Goal: Navigation & Orientation: Find specific page/section

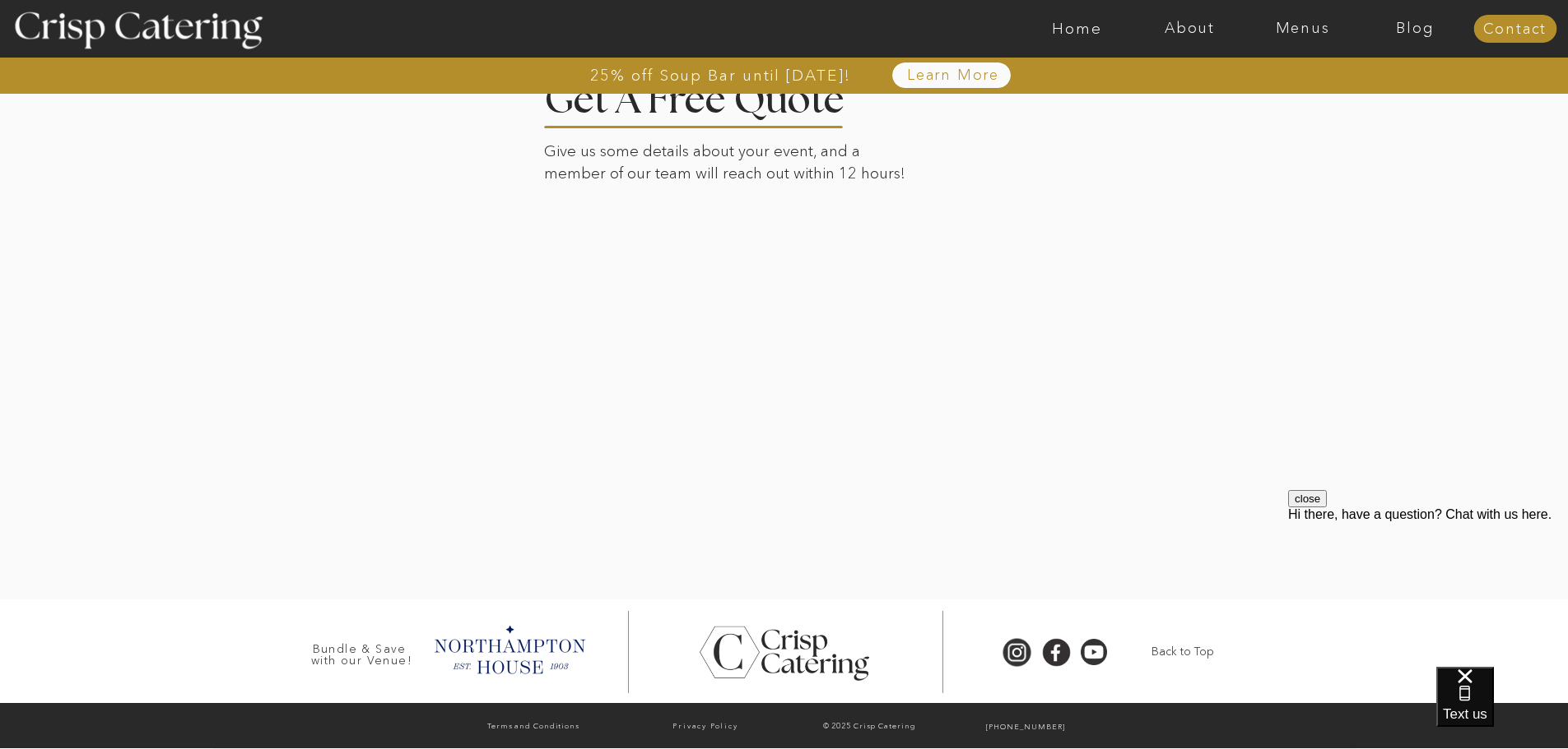
click at [1089, 395] on div at bounding box center [784, 318] width 1147 height 561
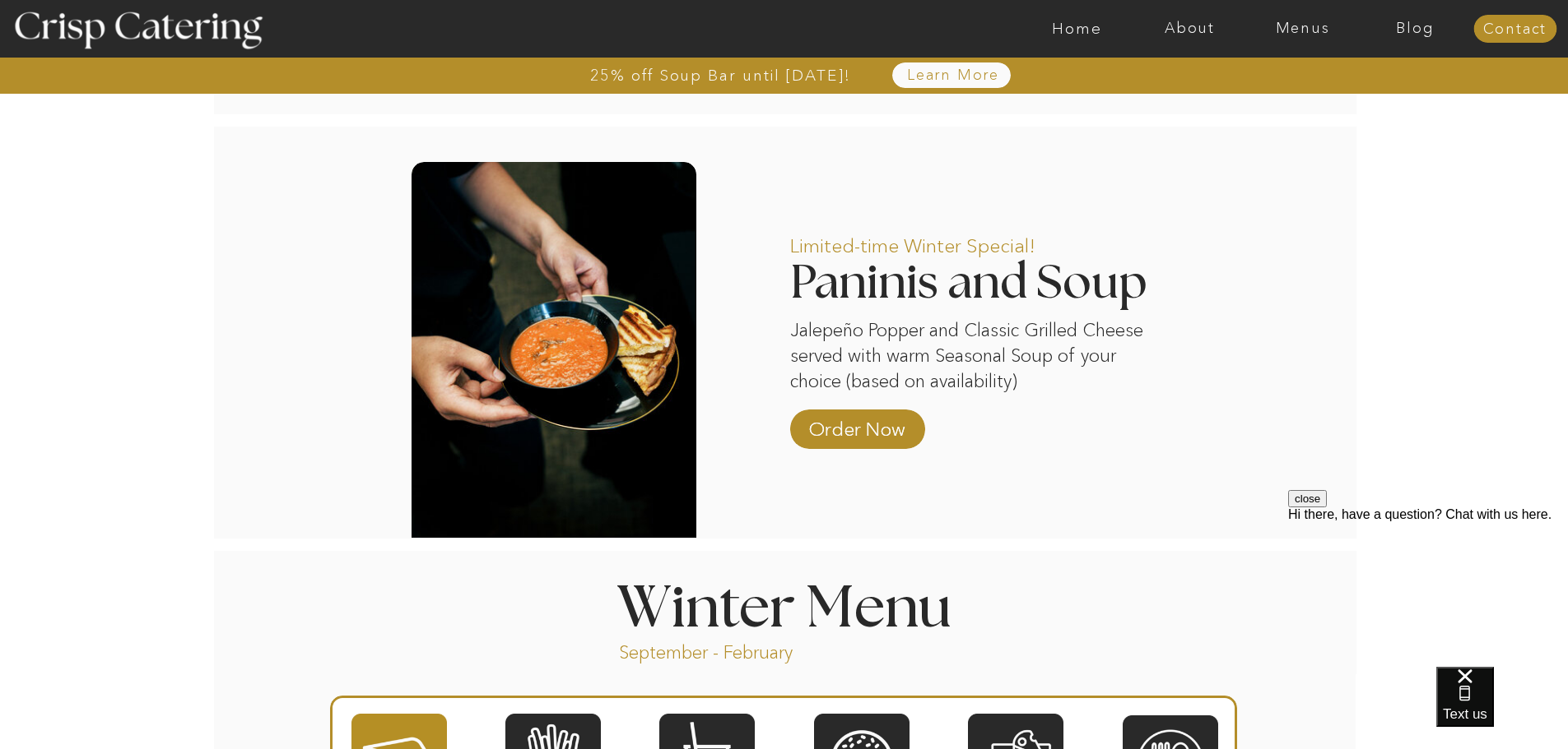
scroll to position [752, 0]
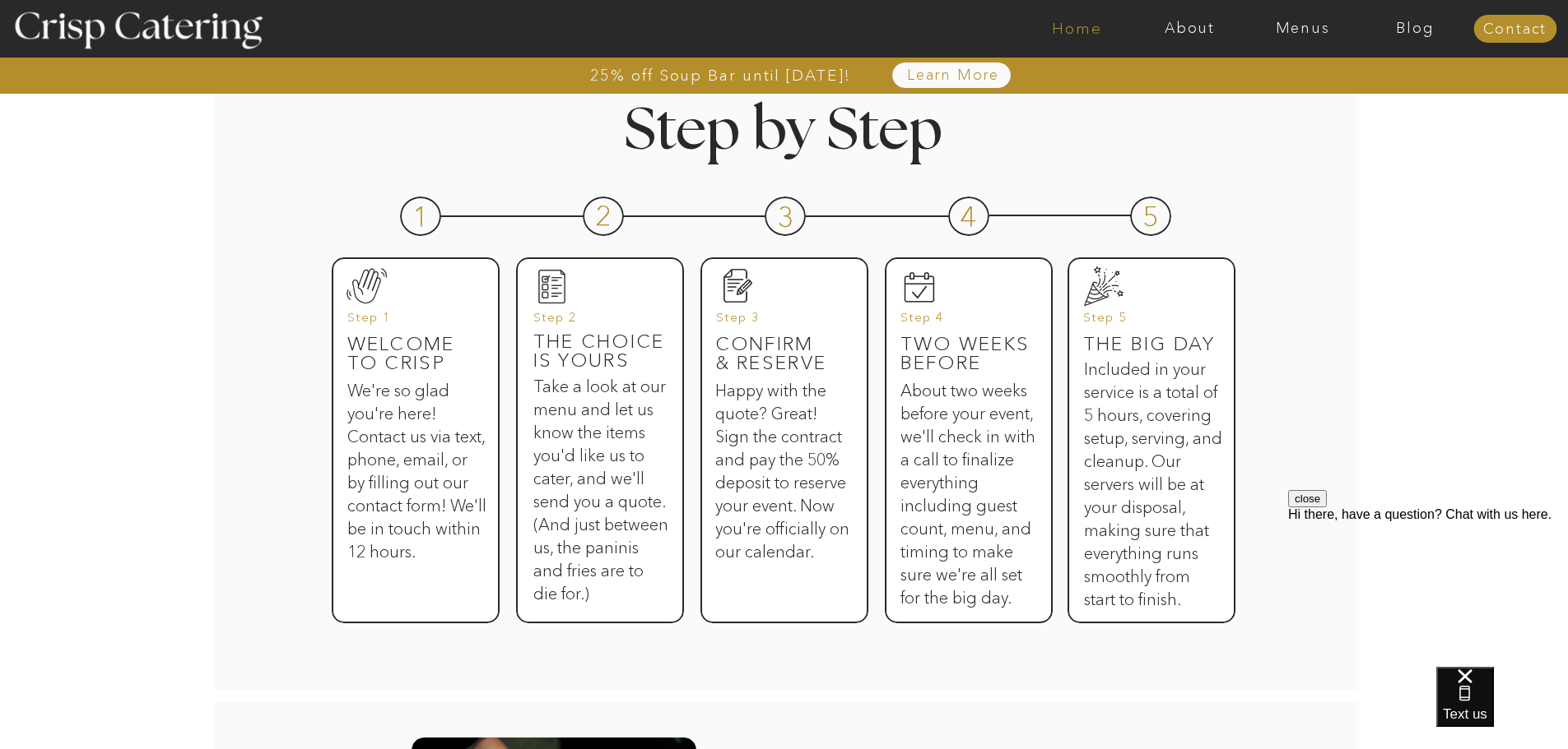
click at [1070, 30] on nav "Home" at bounding box center [1077, 29] width 112 height 17
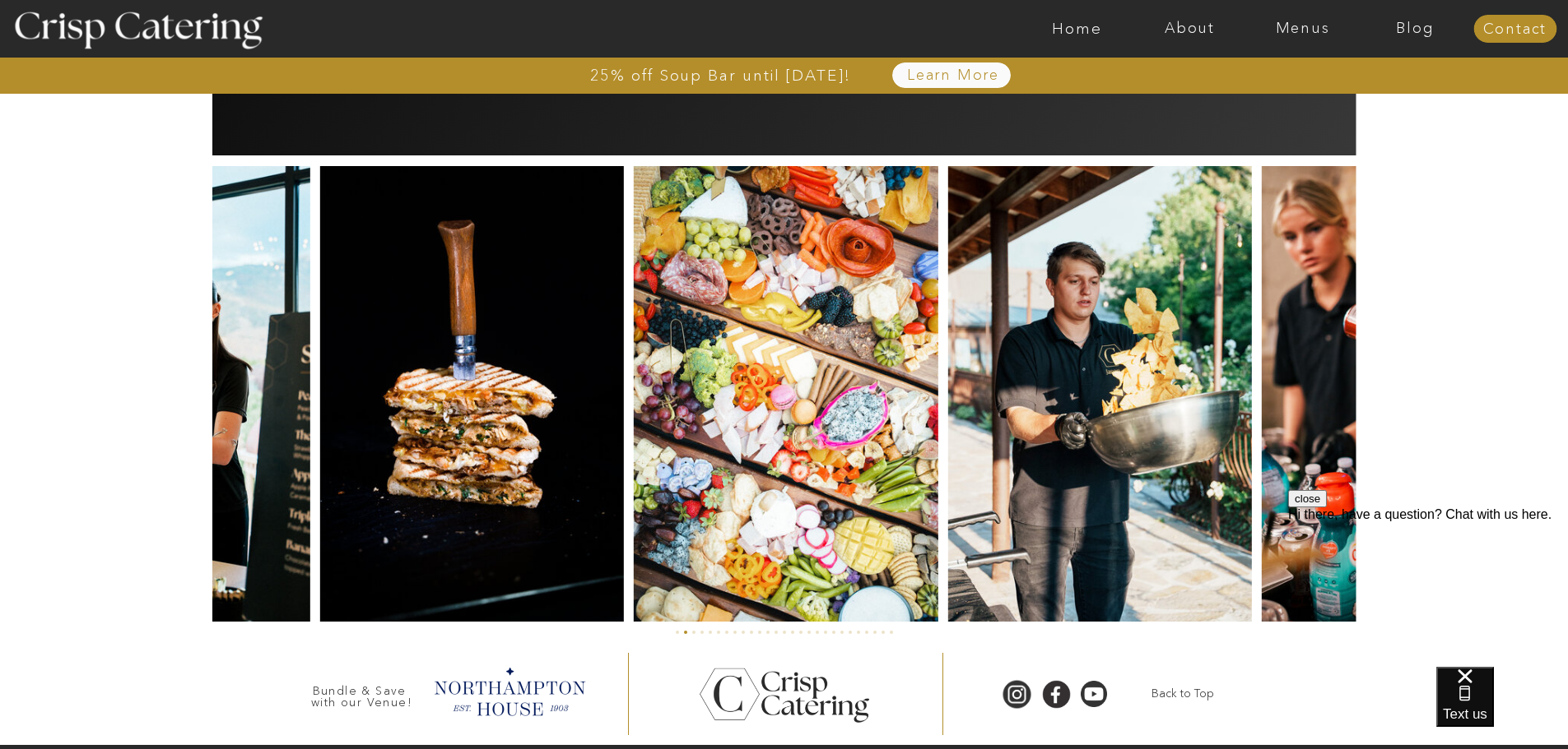
scroll to position [3826, 0]
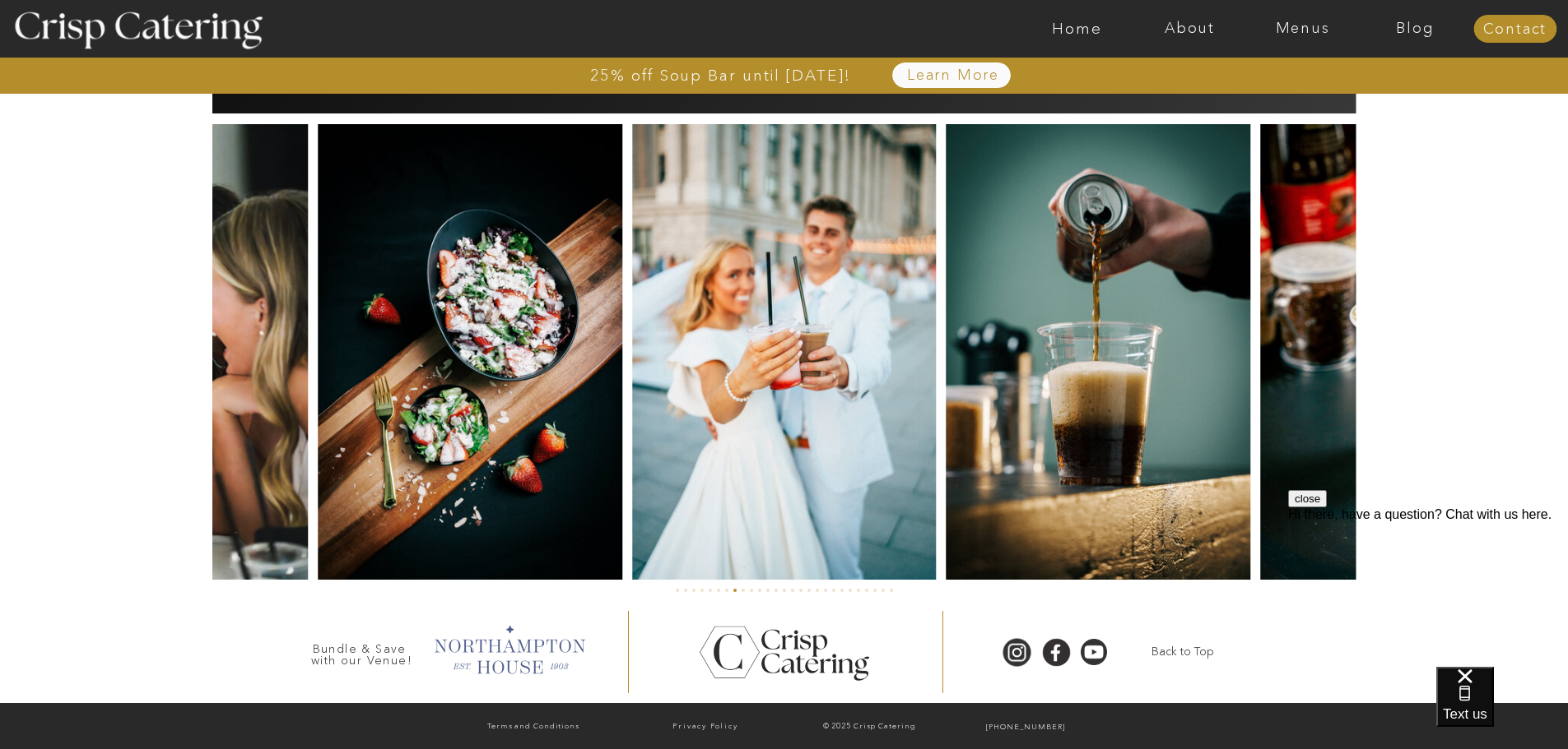
click at [530, 652] on div at bounding box center [509, 648] width 168 height 57
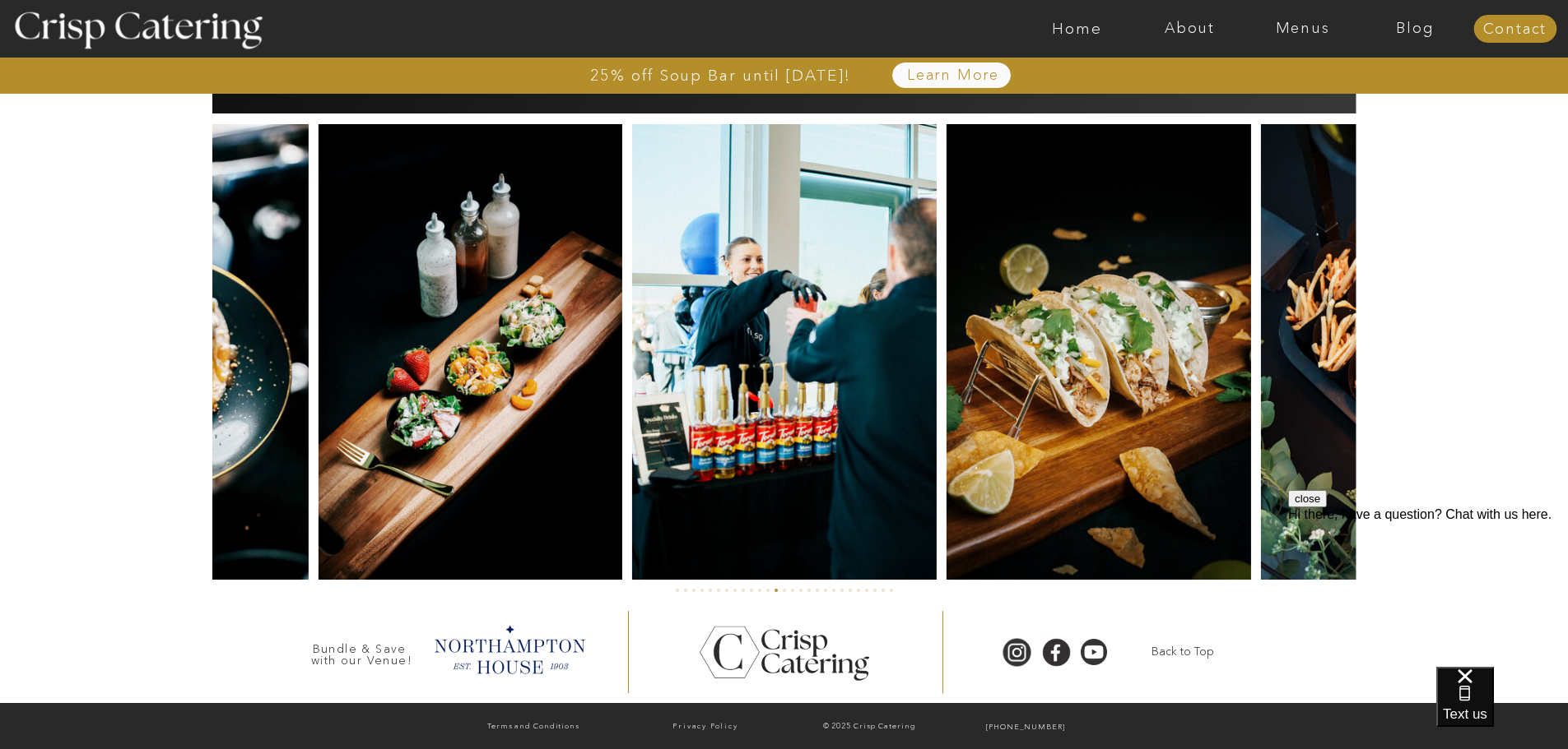
click at [1116, 461] on img at bounding box center [1099, 352] width 305 height 455
click at [1103, 443] on img at bounding box center [1099, 352] width 305 height 455
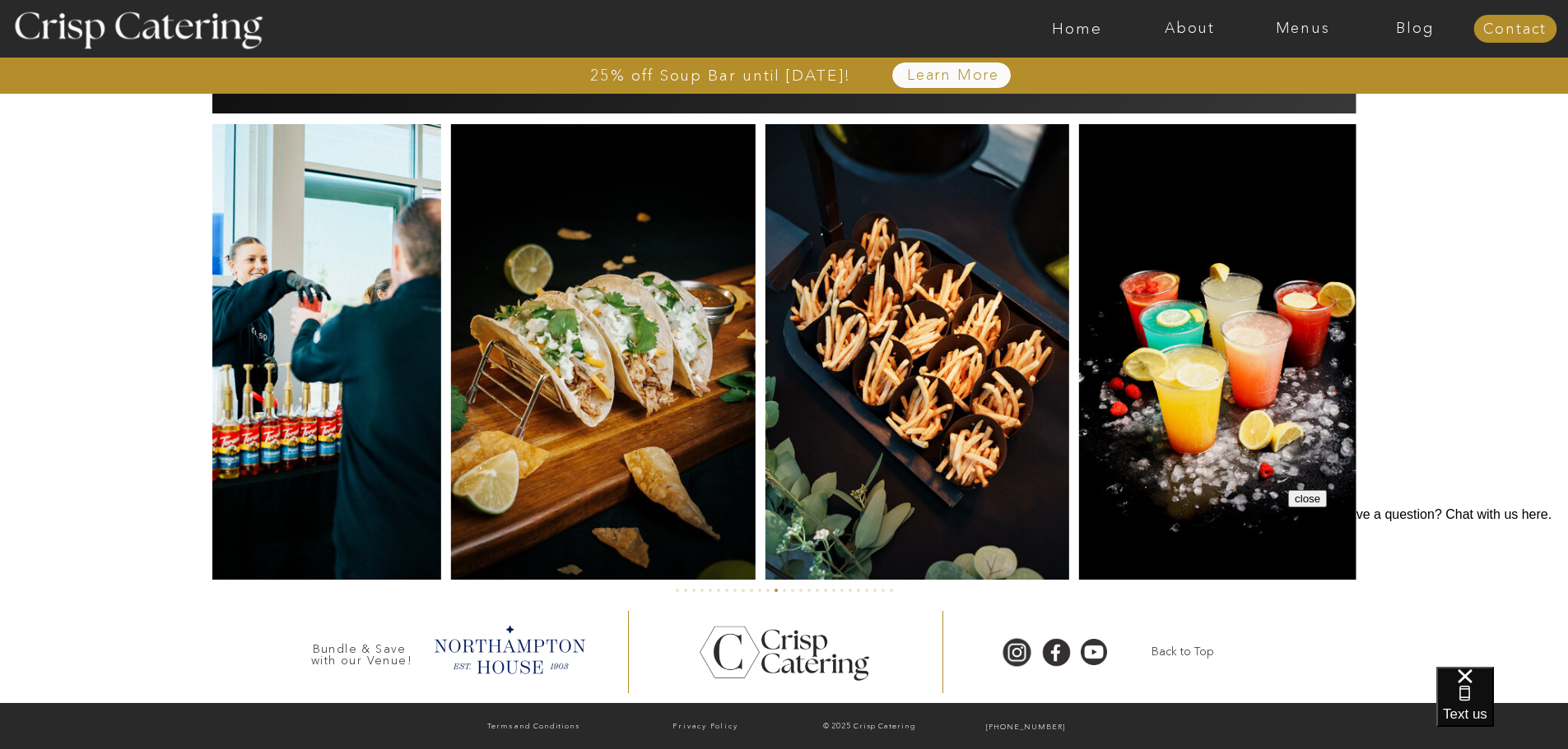
click at [606, 496] on img at bounding box center [603, 352] width 305 height 455
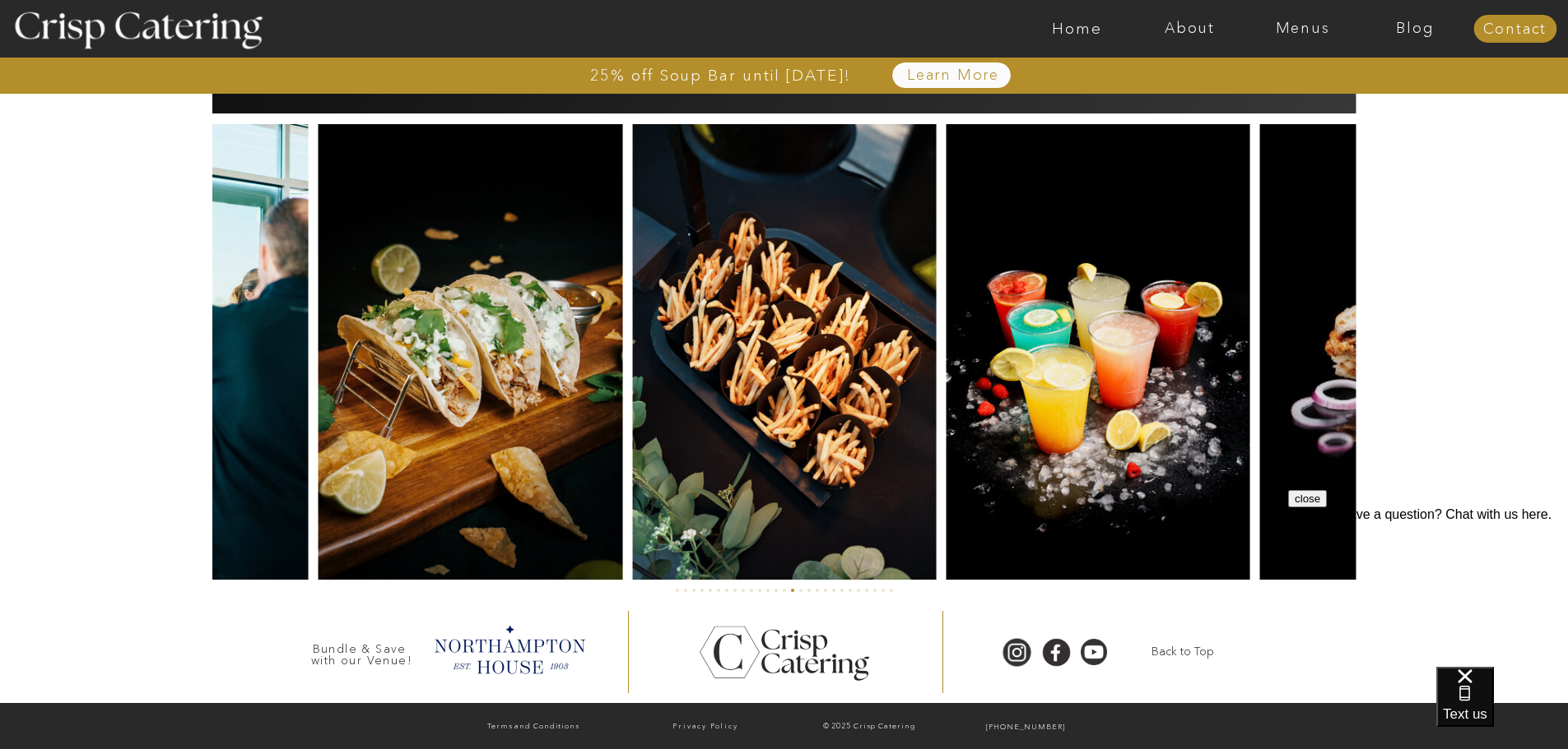
click at [525, 402] on img at bounding box center [469, 352] width 305 height 455
click at [1297, 27] on nav "Menus" at bounding box center [1303, 29] width 112 height 17
click at [1263, 97] on nav "Winter (Sep-Feb)" at bounding box center [1301, 97] width 135 height 16
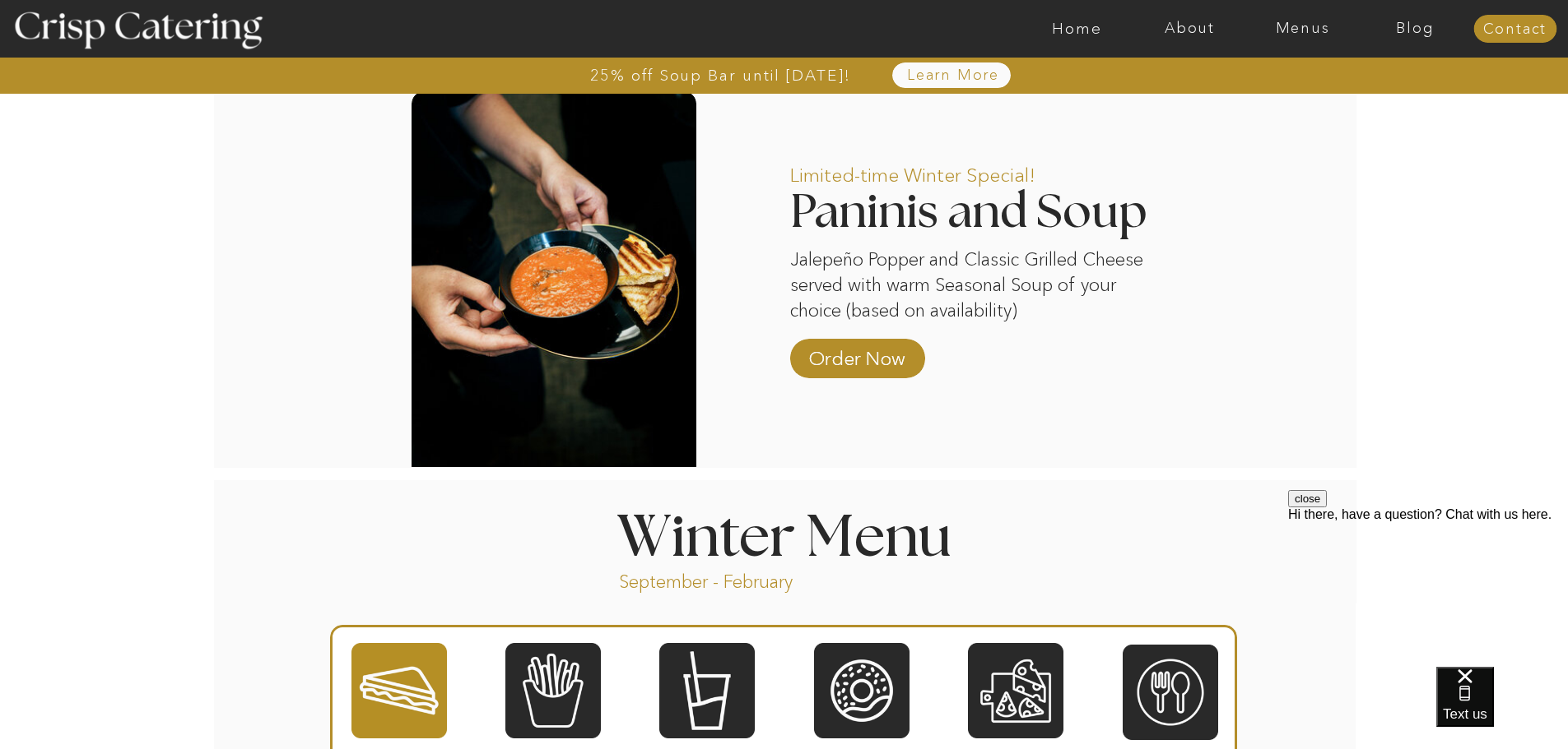
scroll to position [1563, 0]
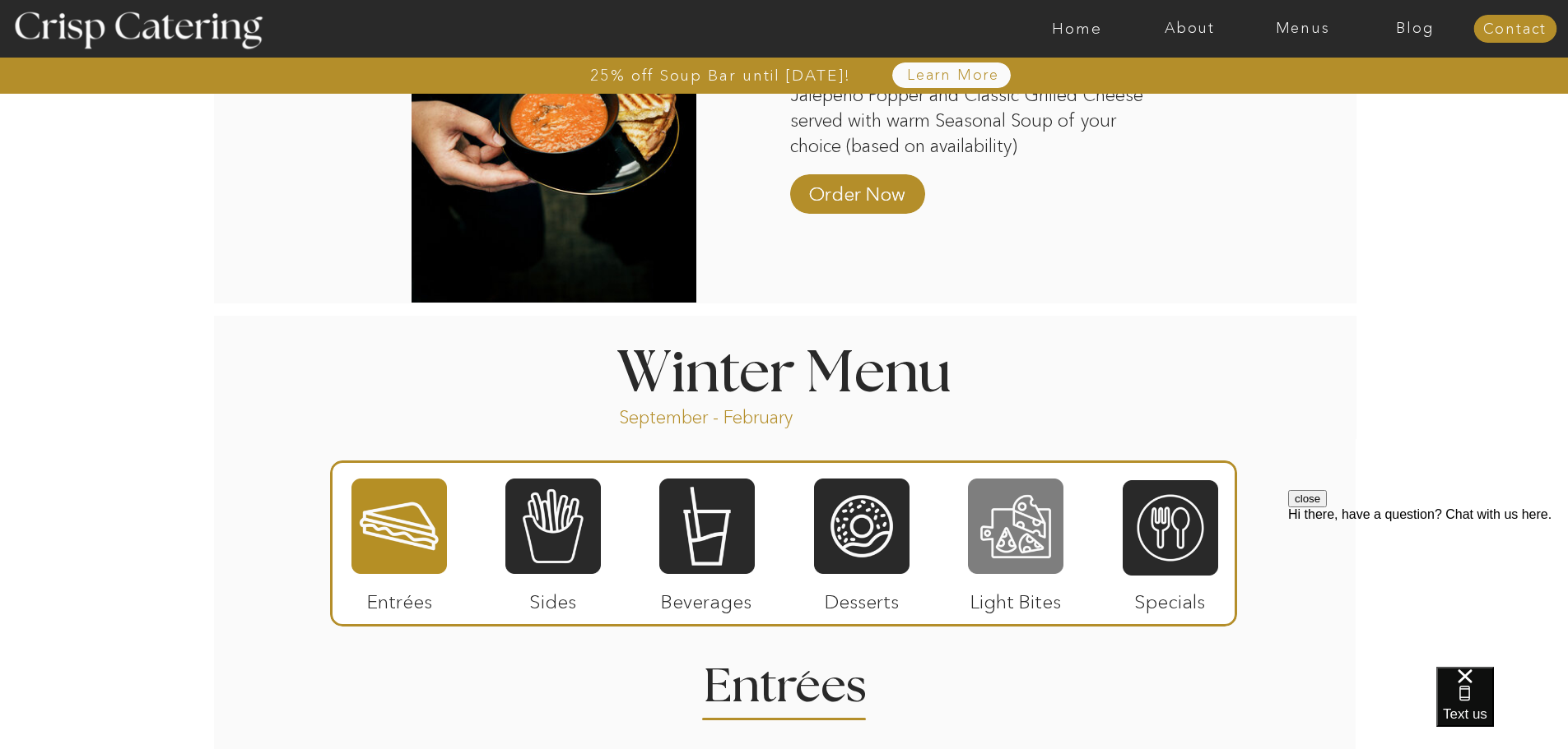
click at [1018, 527] on div at bounding box center [1015, 526] width 96 height 99
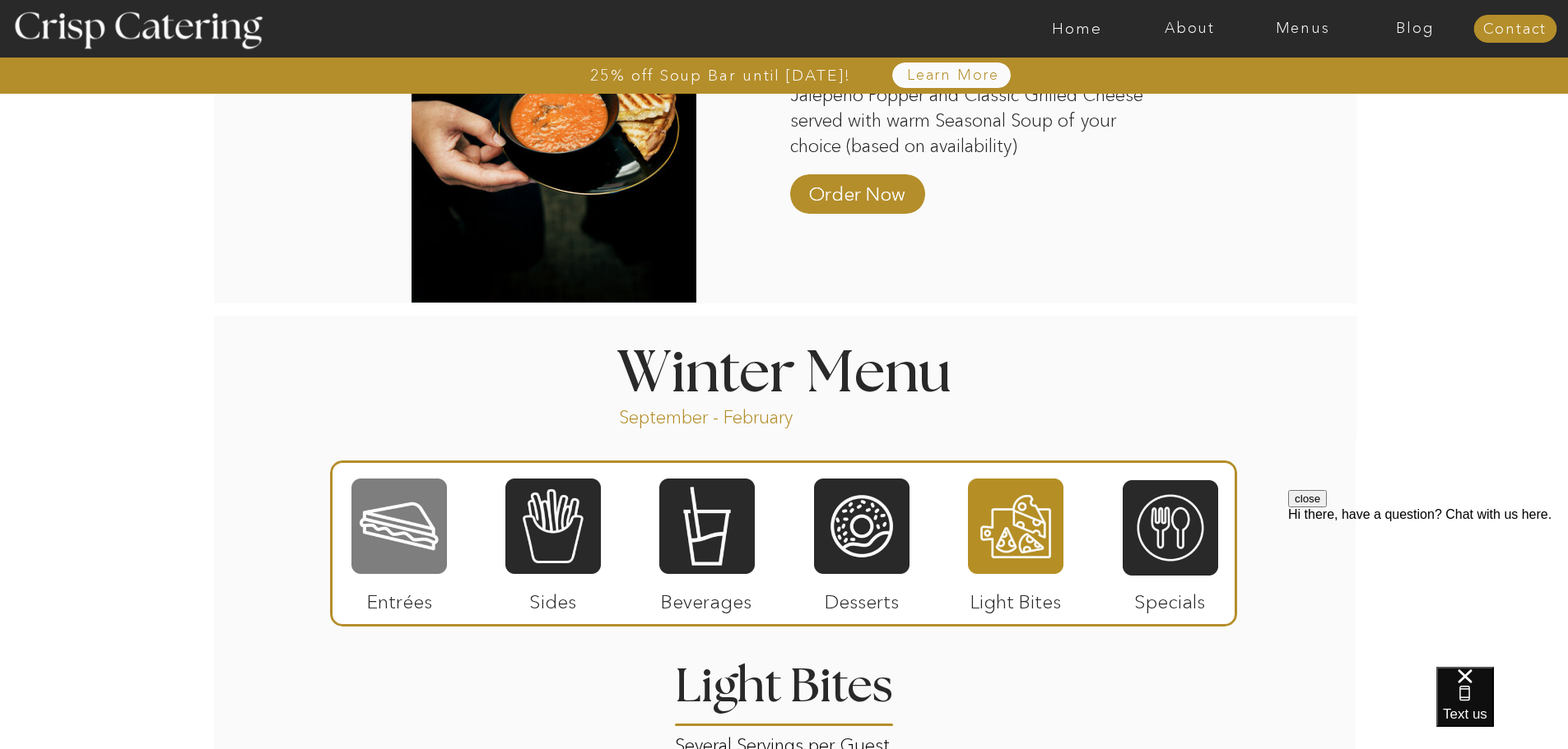
click at [398, 529] on div at bounding box center [398, 526] width 96 height 99
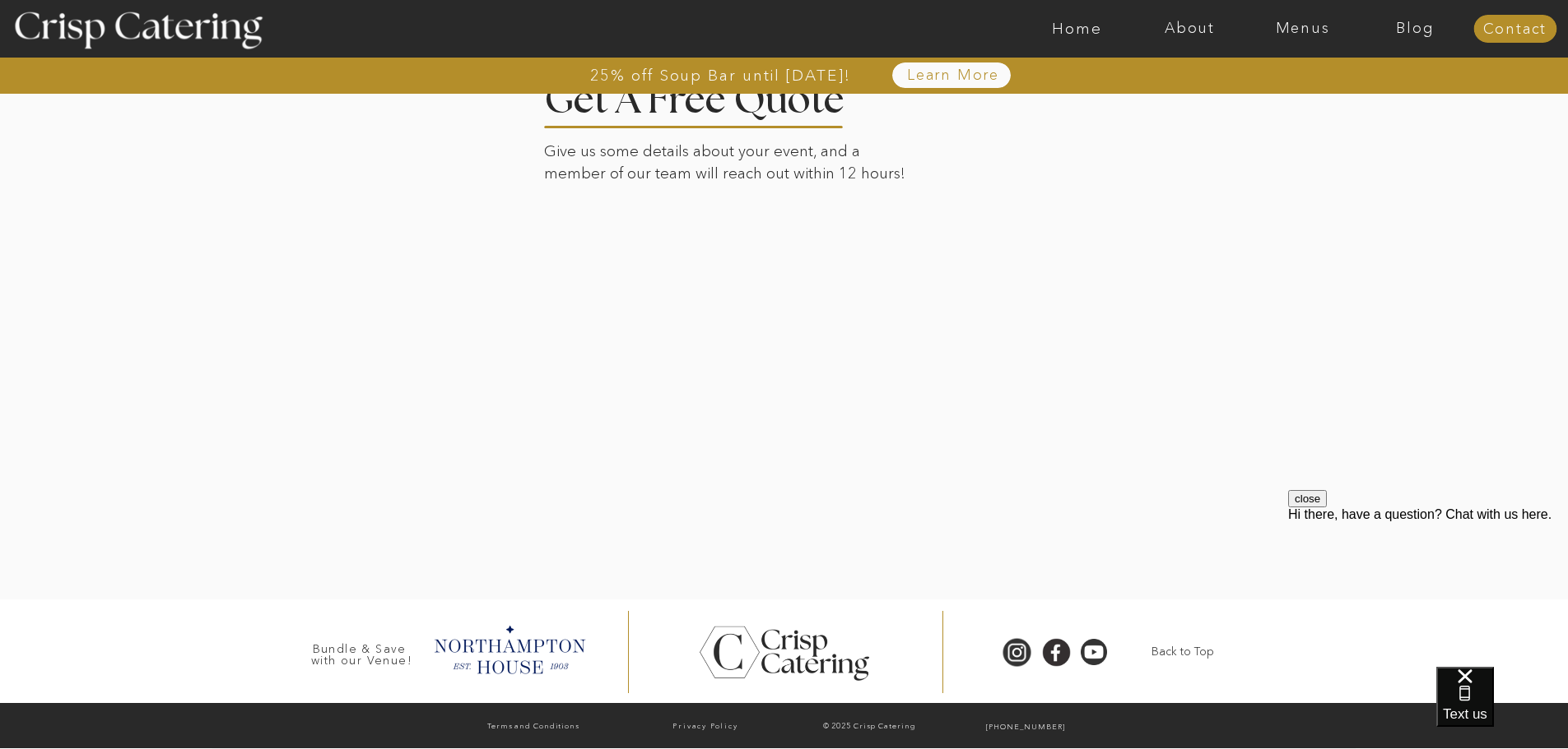
scroll to position [3384, 0]
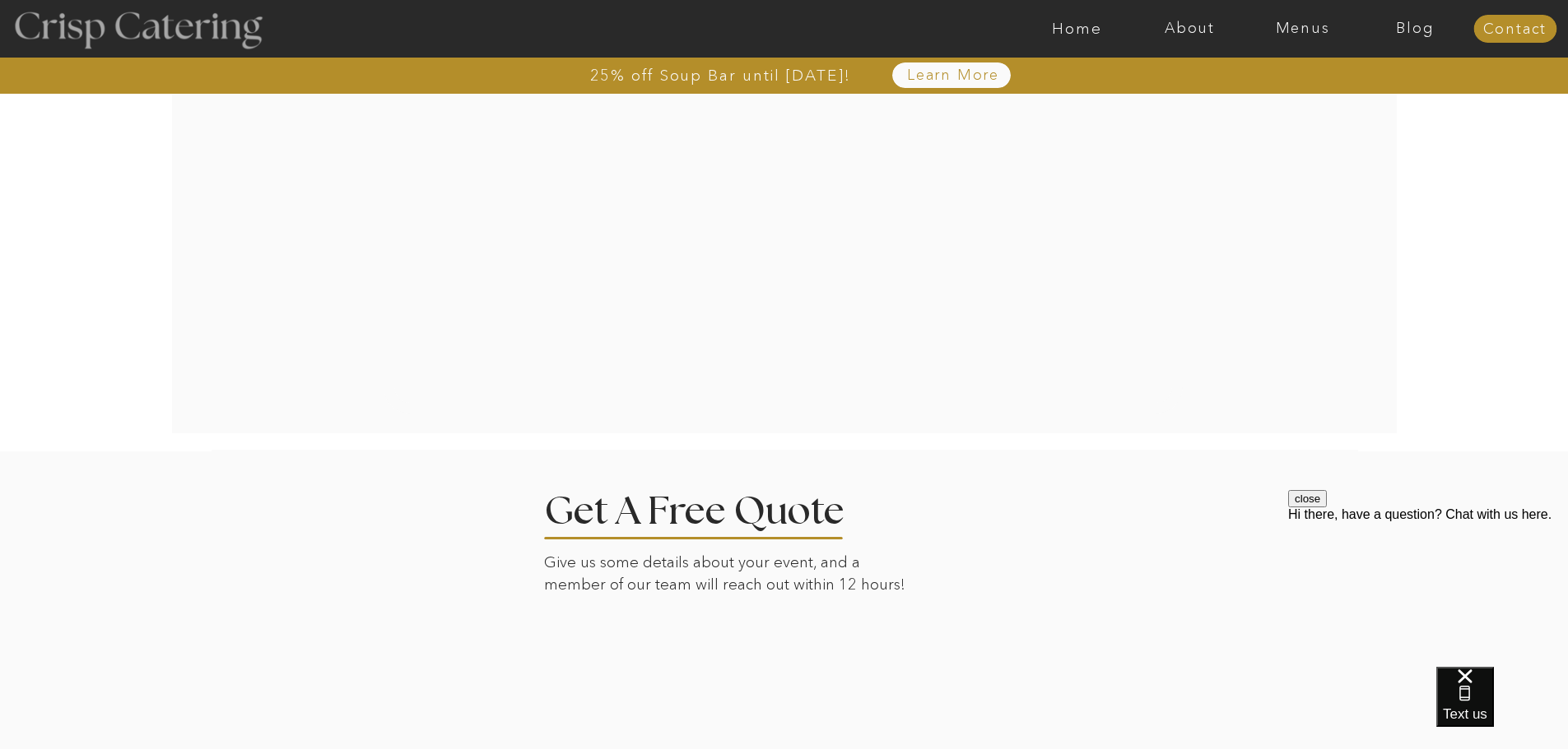
click at [117, 27] on div at bounding box center [137, 29] width 302 height 155
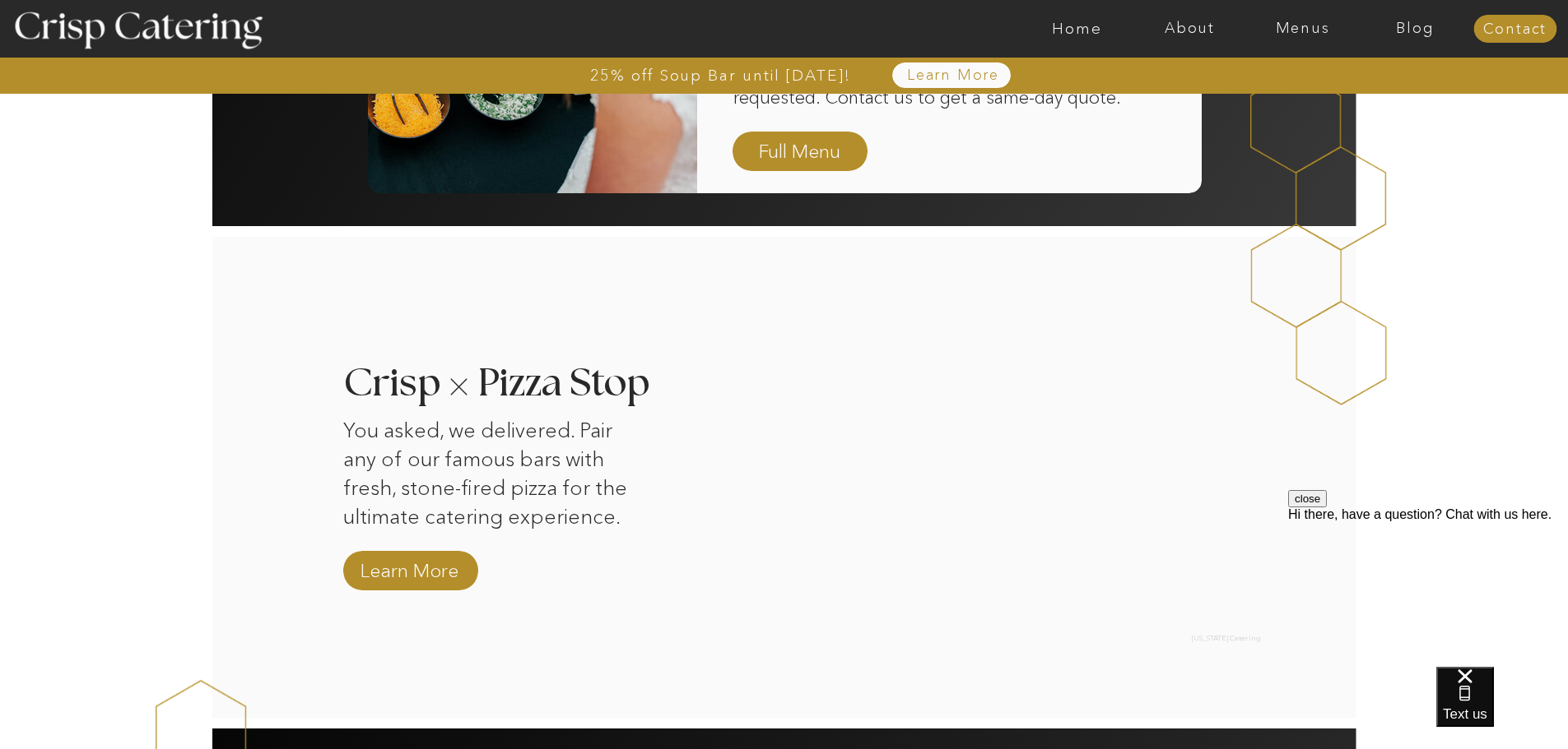
scroll to position [1480, 0]
